Goal: Task Accomplishment & Management: Use online tool/utility

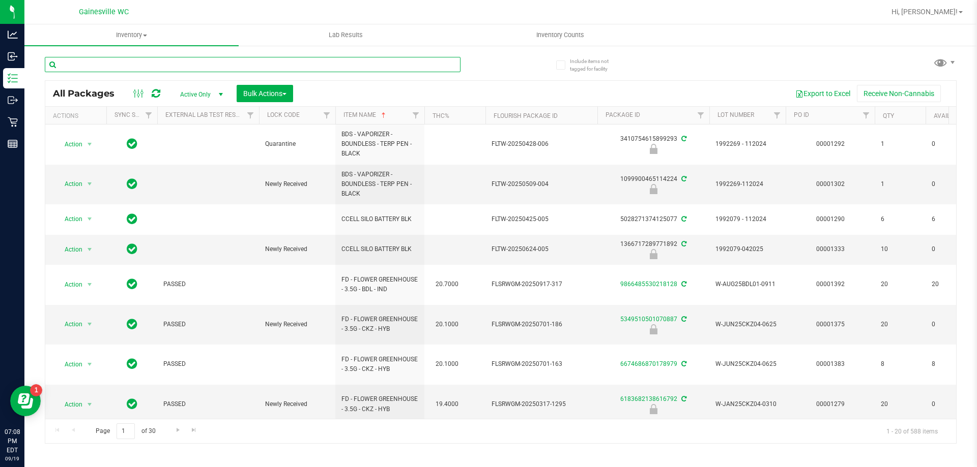
click at [108, 62] on input "text" at bounding box center [253, 64] width 416 height 15
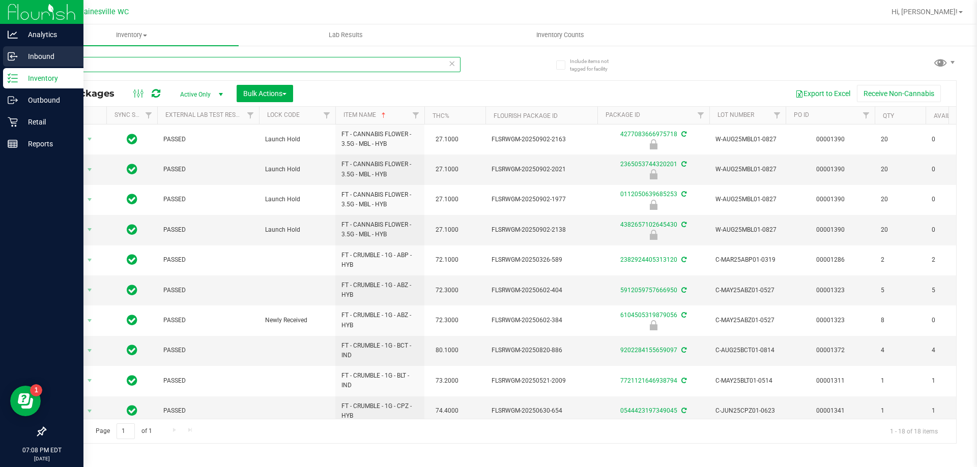
drag, startPoint x: 103, startPoint y: 67, endPoint x: 0, endPoint y: 67, distance: 102.8
click at [0, 67] on div "Analytics Inbound Inventory Outbound Retail Reports 07:08 PM EDT [DATE] 09/19 G…" at bounding box center [488, 233] width 977 height 467
type input "wbv"
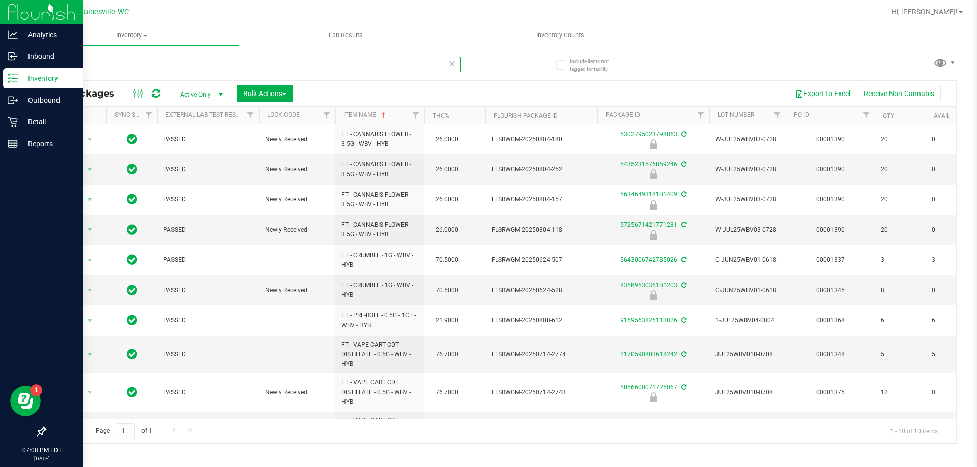
drag, startPoint x: 118, startPoint y: 68, endPoint x: 0, endPoint y: 75, distance: 118.2
click at [0, 75] on div "Analytics Inbound Inventory Outbound Retail Reports 07:08 PM EDT [DATE] 09/19 G…" at bounding box center [488, 233] width 977 height 467
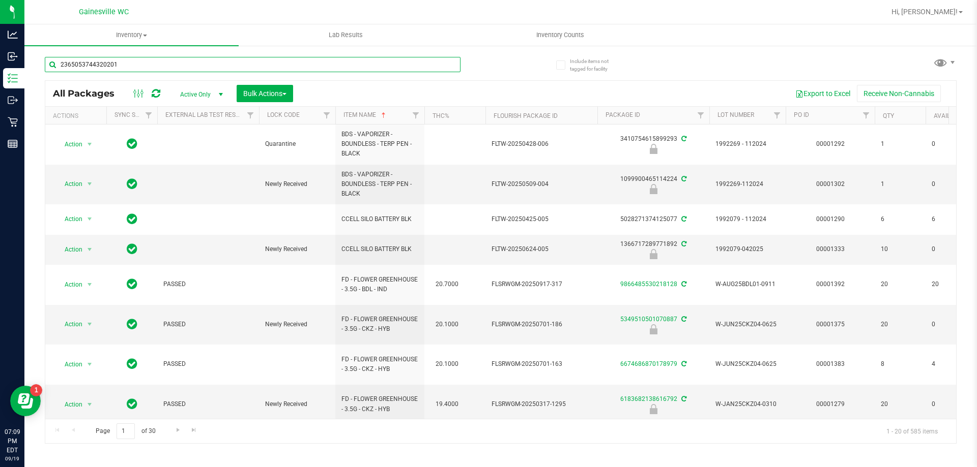
type input "2365053744320201"
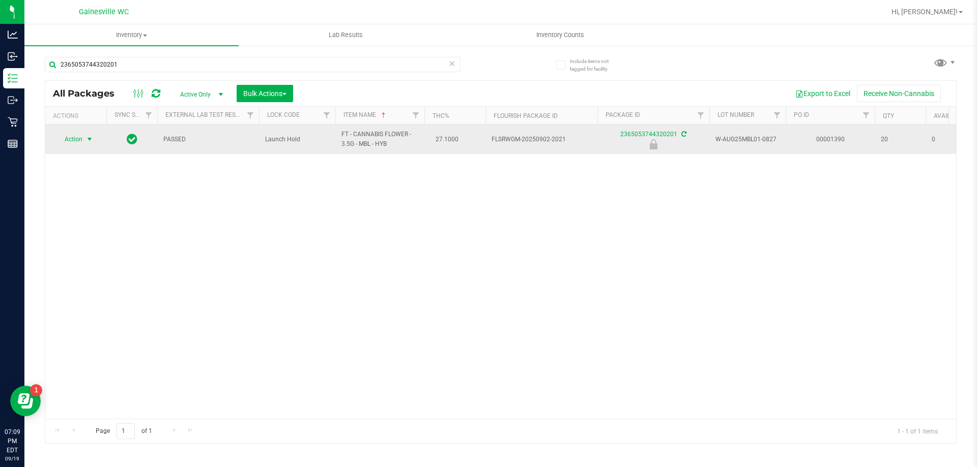
click at [90, 142] on span "select" at bounding box center [89, 139] width 8 height 8
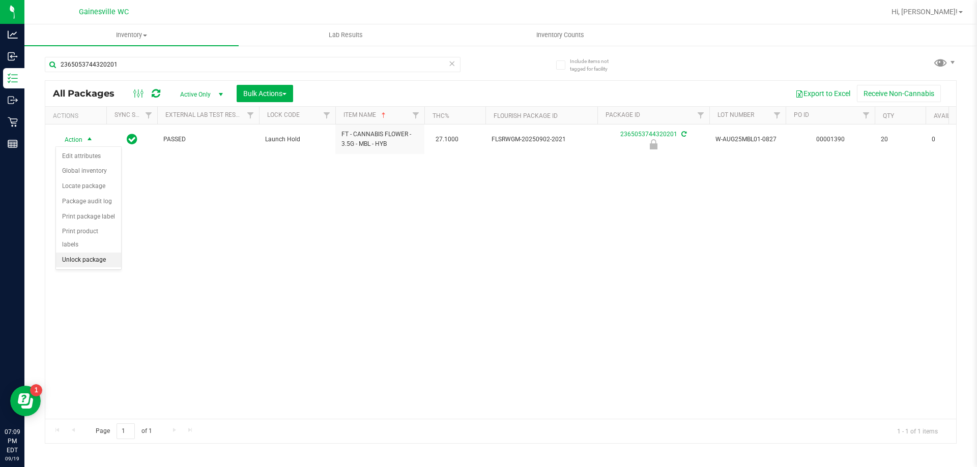
click at [93, 253] on li "Unlock package" at bounding box center [88, 260] width 65 height 15
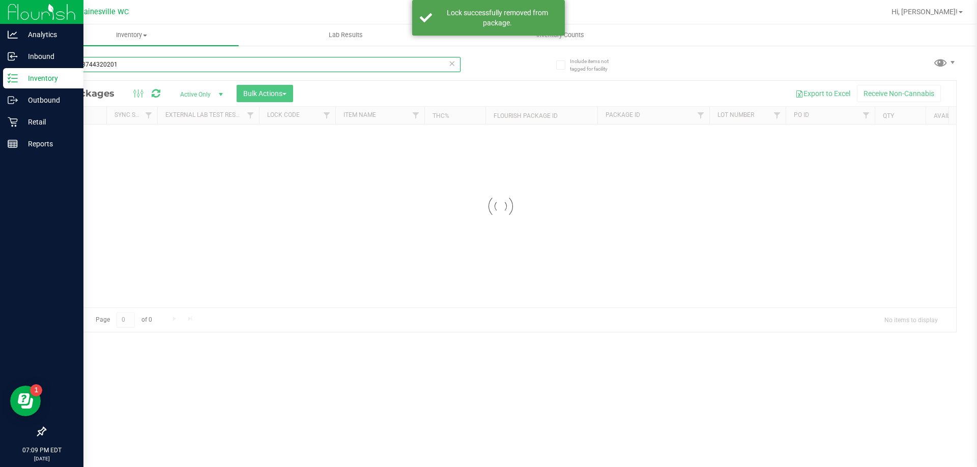
drag, startPoint x: 168, startPoint y: 62, endPoint x: 0, endPoint y: 76, distance: 168.5
click at [0, 76] on div "Analytics Inbound Inventory Outbound Retail Reports 07:09 PM EDT [DATE] 09/19 G…" at bounding box center [488, 233] width 977 height 467
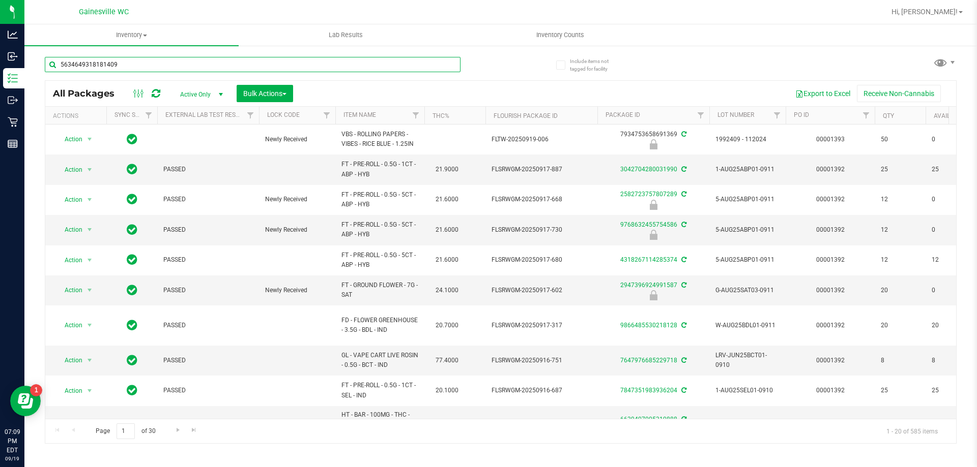
type input "5634649318181409"
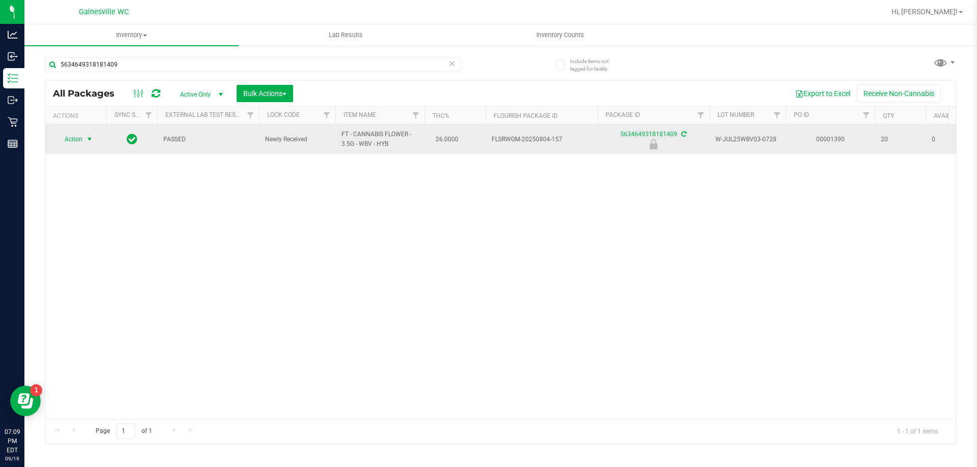
click at [80, 140] on span "Action" at bounding box center [68, 139] width 27 height 14
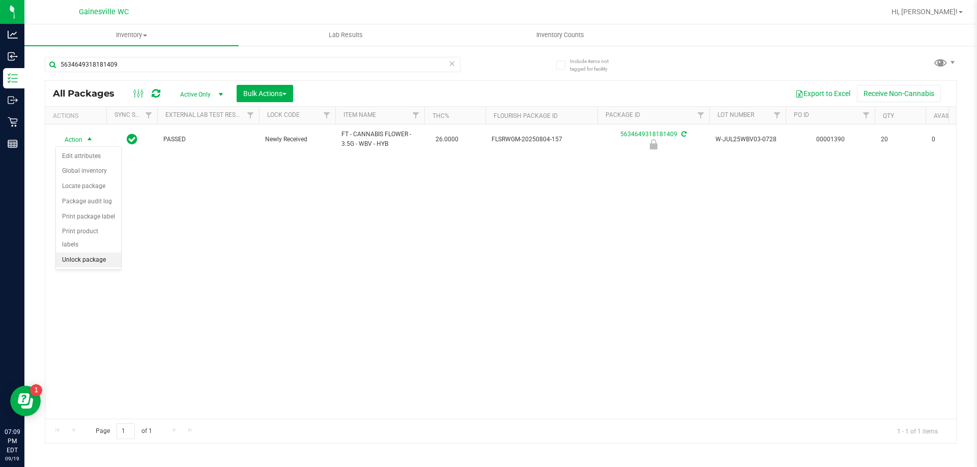
click at [76, 253] on li "Unlock package" at bounding box center [88, 260] width 65 height 15
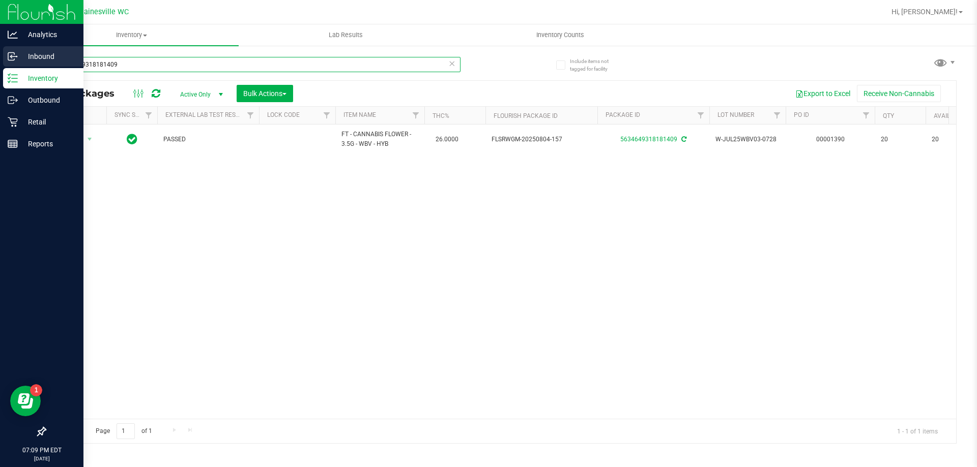
drag, startPoint x: 160, startPoint y: 66, endPoint x: 0, endPoint y: 68, distance: 160.2
click at [0, 68] on div "Analytics Inbound Inventory Outbound Retail Reports 07:09 PM EDT [DATE] 09/19 G…" at bounding box center [488, 233] width 977 height 467
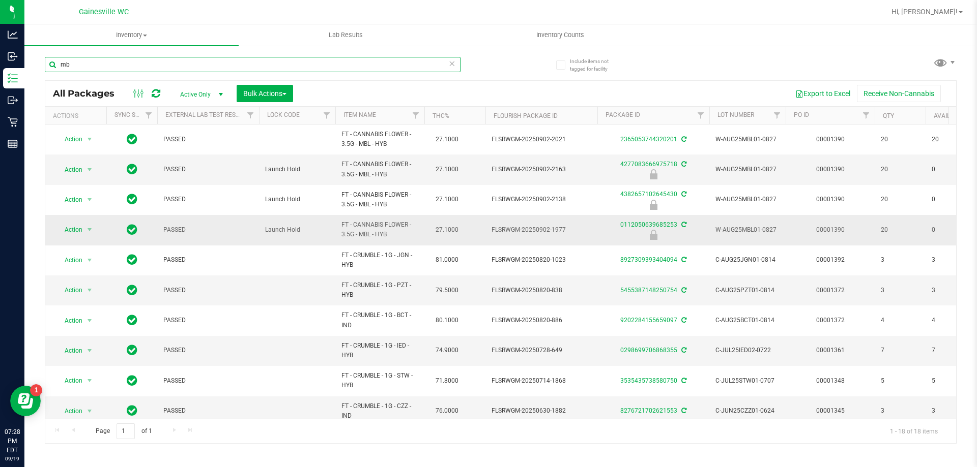
type input "m"
type input "pkt"
